Goal: Task Accomplishment & Management: Manage account settings

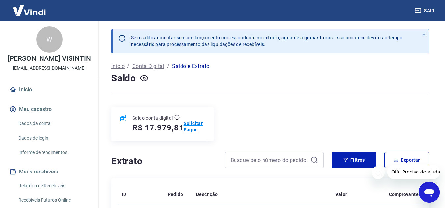
click at [190, 132] on p "Solicitar Saque" at bounding box center [195, 126] width 22 height 13
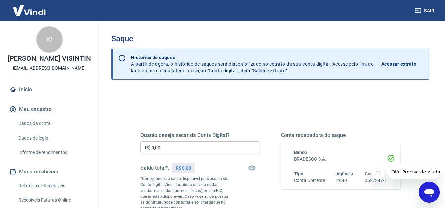
scroll to position [33, 0]
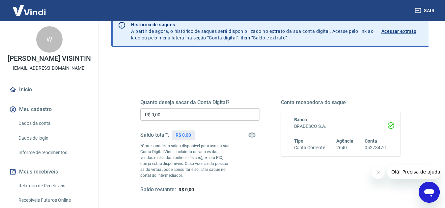
click at [174, 117] on input "R$ 0,00" at bounding box center [200, 115] width 120 height 12
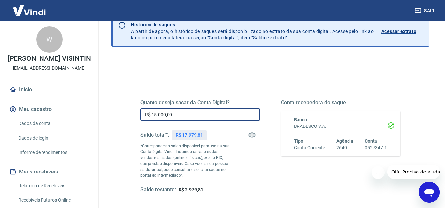
type input "R$ 15.000,00"
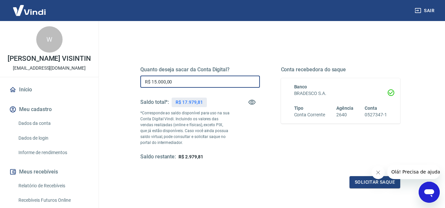
click at [379, 171] on icon "Fechar mensagem da empresa" at bounding box center [377, 172] width 5 height 5
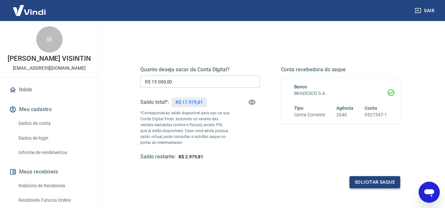
click at [377, 179] on button "Solicitar saque" at bounding box center [374, 183] width 51 height 12
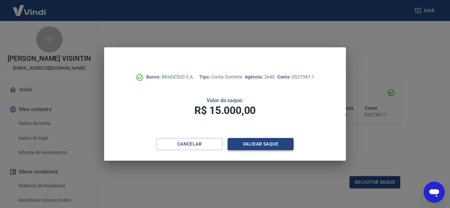
click at [261, 144] on button "Validar saque" at bounding box center [261, 144] width 66 height 12
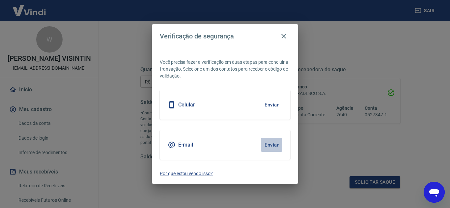
click at [269, 143] on button "Enviar" at bounding box center [271, 145] width 21 height 14
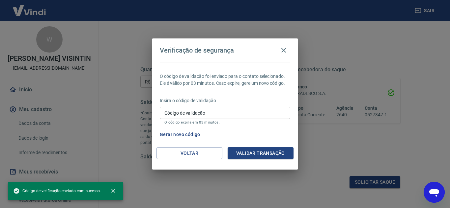
click at [207, 114] on input "Código de validação" at bounding box center [225, 113] width 130 height 12
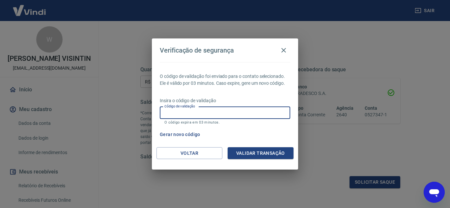
paste input "120304"
type input "120304"
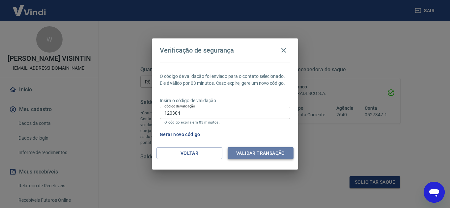
click at [254, 154] on button "Validar transação" at bounding box center [261, 154] width 66 height 12
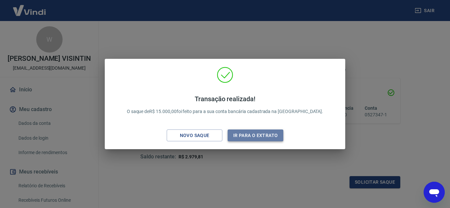
click at [261, 136] on button "Ir para o extrato" at bounding box center [256, 136] width 56 height 12
